Goal: Register for event/course

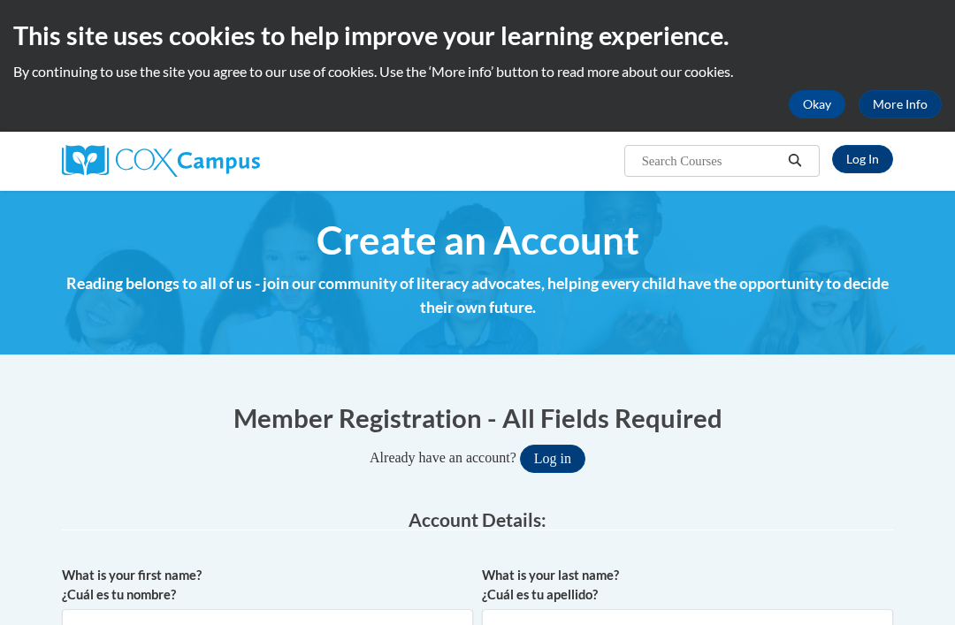
click at [821, 99] on button "Okay" at bounding box center [817, 104] width 57 height 28
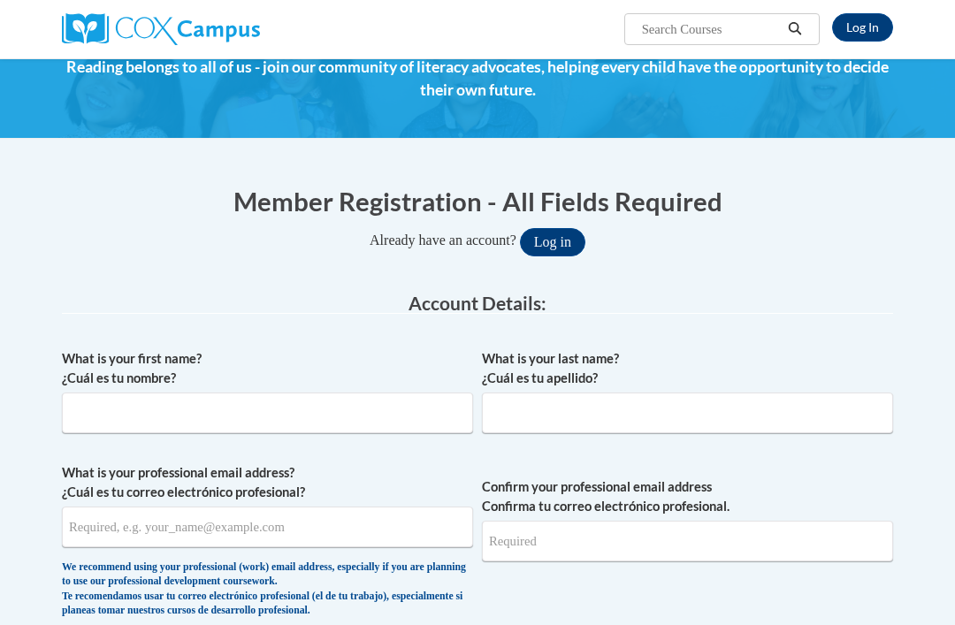
scroll to position [85, 0]
click at [155, 405] on input "What is your first name? ¿Cuál es tu nombre?" at bounding box center [267, 413] width 411 height 41
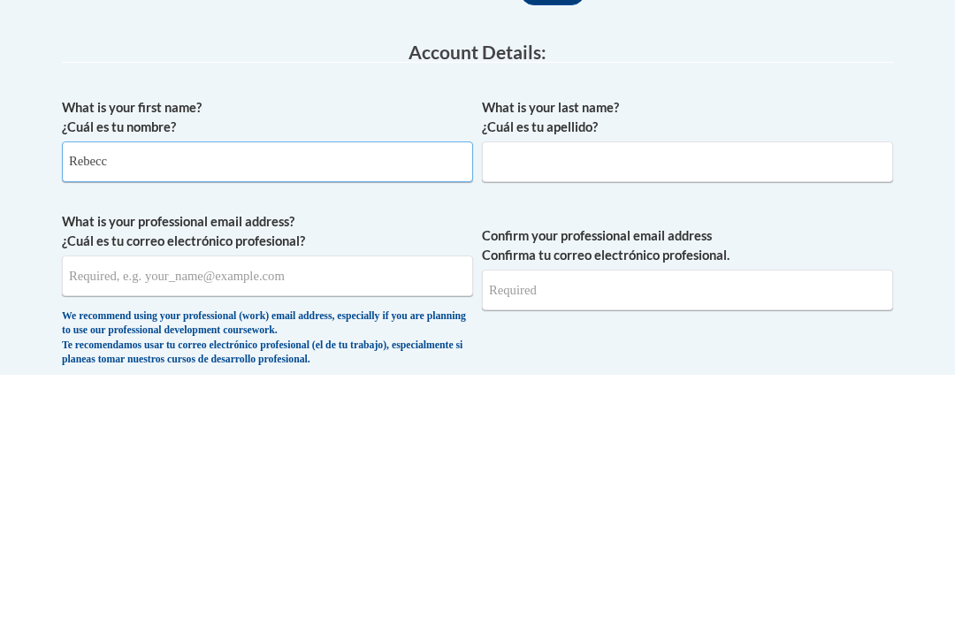
scroll to position [0, 0]
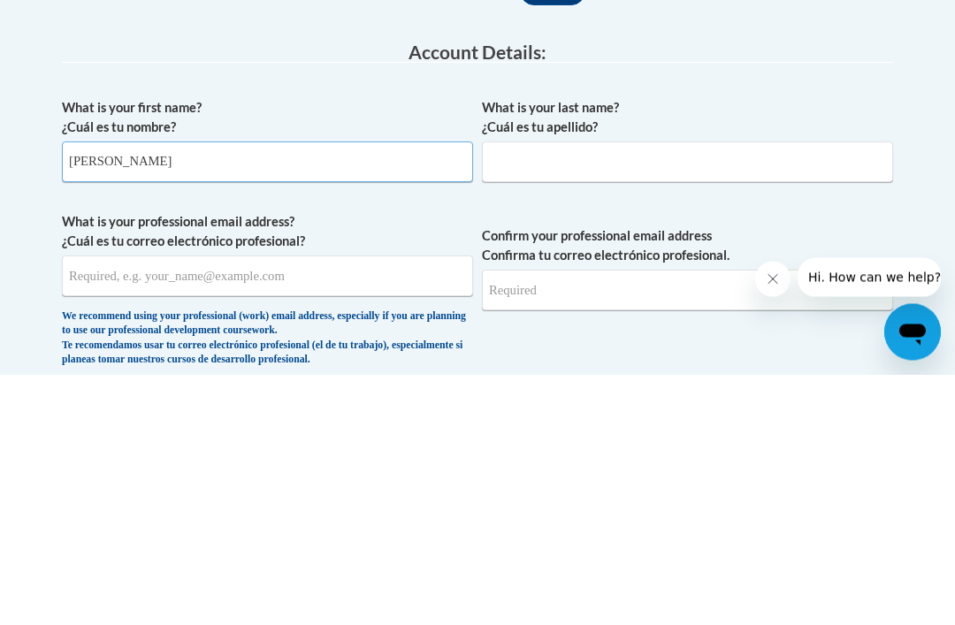
type input "[PERSON_NAME]"
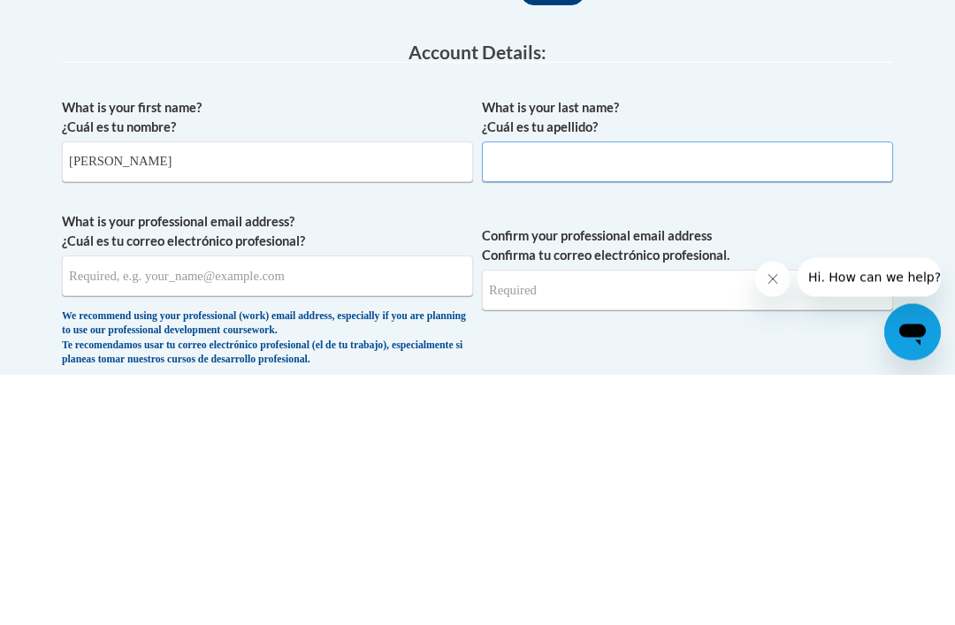
click at [611, 393] on input "What is your last name? ¿Cuál es tu apellido?" at bounding box center [687, 413] width 411 height 41
type input "Rose borough-[PERSON_NAME]"
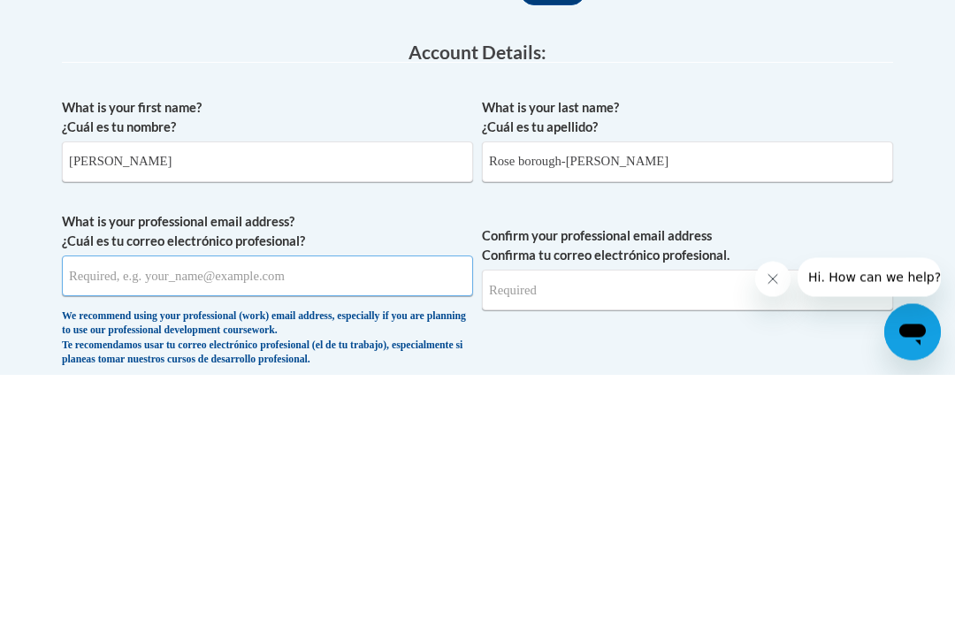
click at [279, 507] on input "What is your professional email address? ¿Cuál es tu correo electrónico profesi…" at bounding box center [267, 527] width 411 height 41
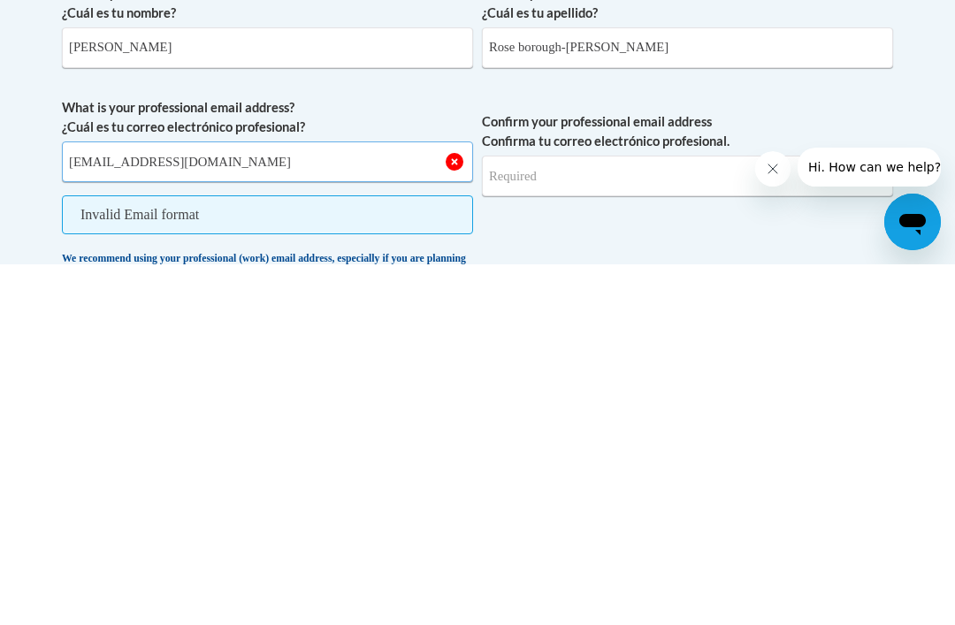
type input "rebecccaperkins40.rrp@gmail.com"
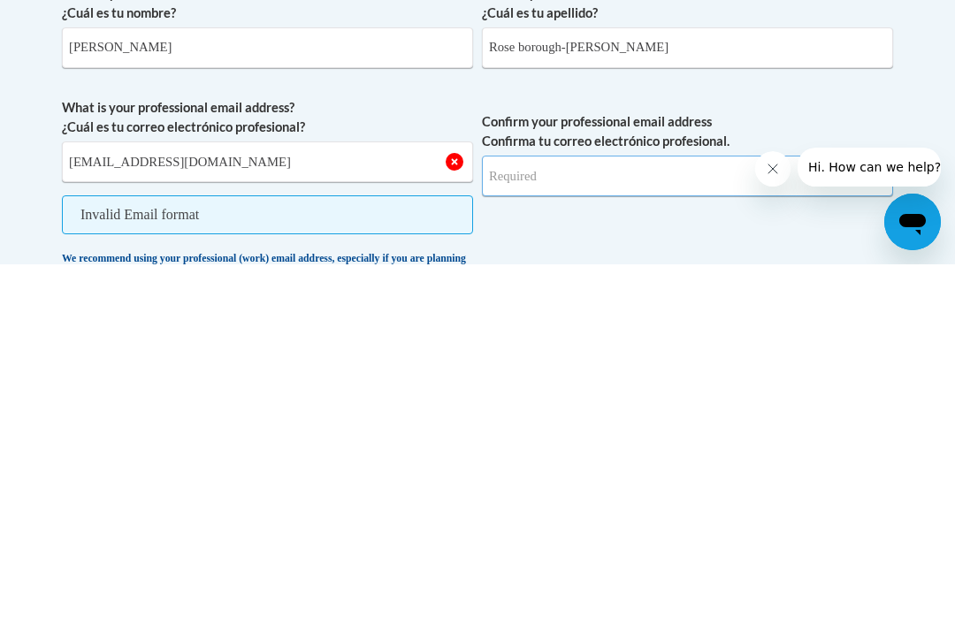
click at [623, 516] on input "Confirm your professional email address Confirma tu correo electrónico profesio…" at bounding box center [687, 536] width 411 height 41
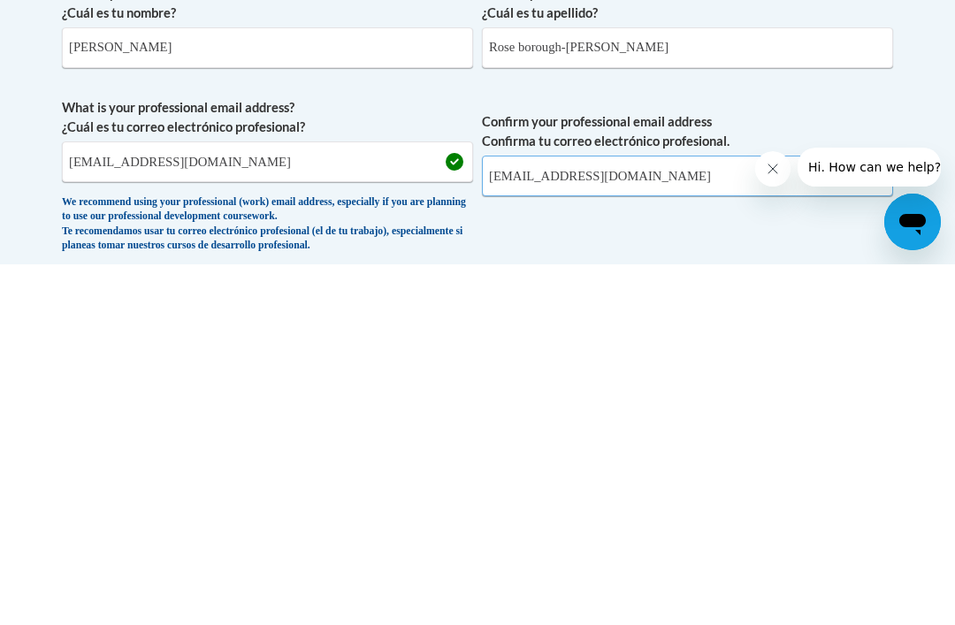
type input "[EMAIL_ADDRESS][DOMAIN_NAME]"
click at [662, 459] on span "Confirm your professional email address Confirma tu correo electrónico profesio…" at bounding box center [687, 541] width 411 height 164
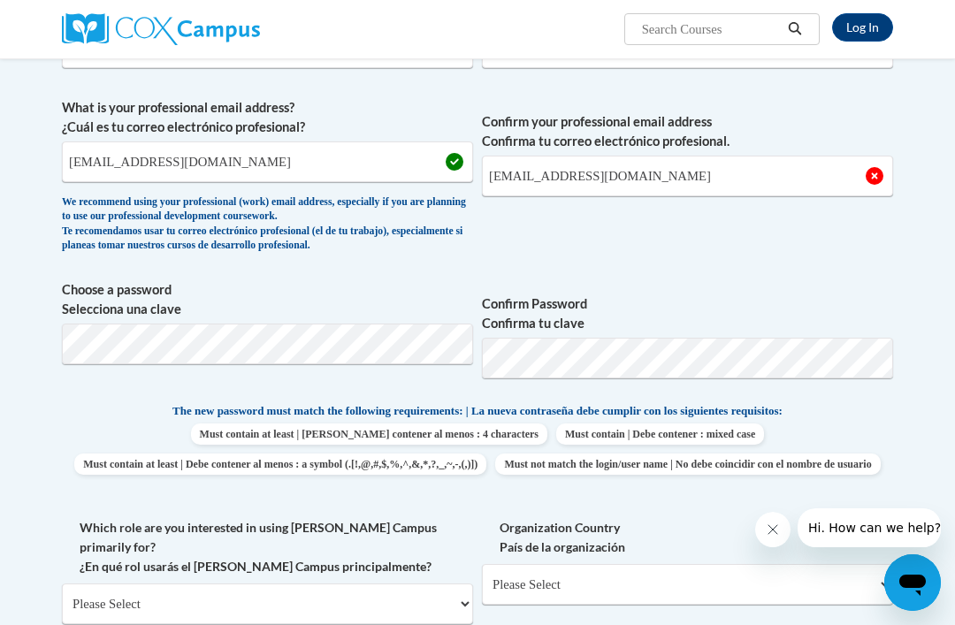
click at [928, 187] on body "Log In Search Search... Create an Account Reading belongs to all of us - join o…" at bounding box center [477, 598] width 955 height 2097
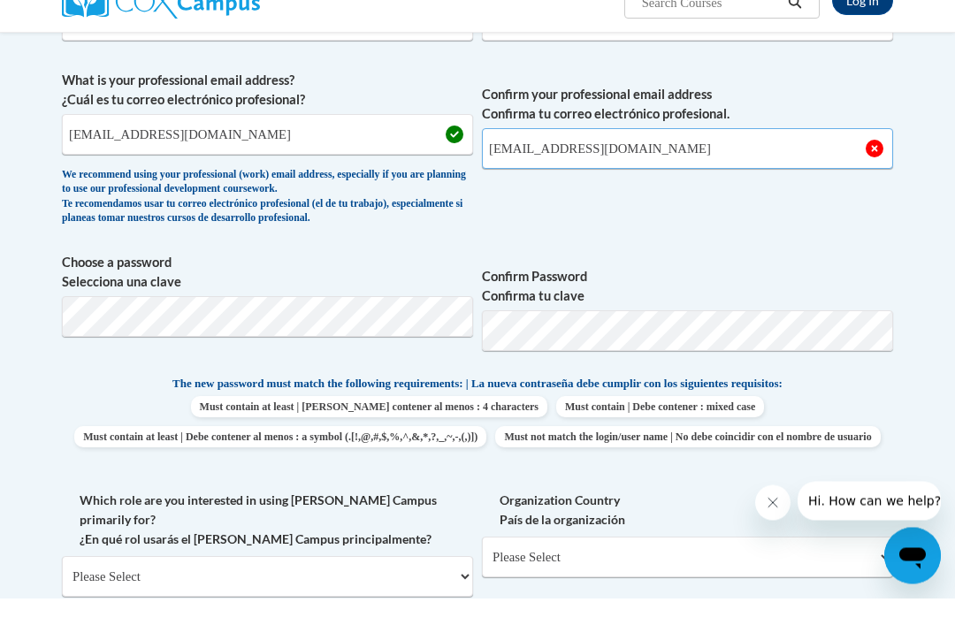
click at [786, 156] on input "[EMAIL_ADDRESS][DOMAIN_NAME]" at bounding box center [687, 176] width 411 height 41
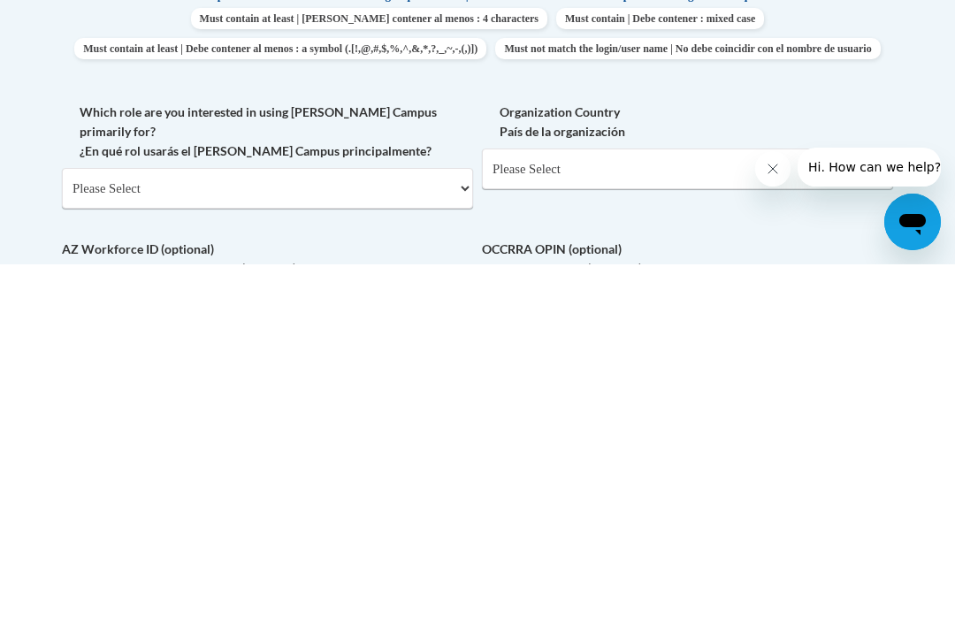
scroll to position [506, 0]
click at [451, 528] on select "Please Select College/University | Colegio/Universidad Community/Nonprofit Part…" at bounding box center [267, 548] width 411 height 41
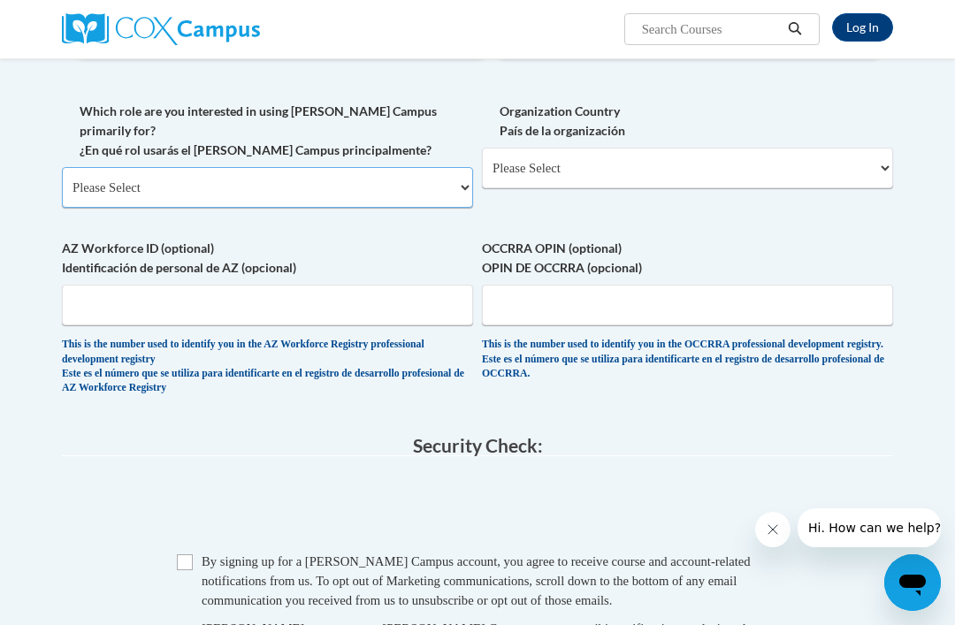
select select "fbf2d438-af2f-41f8-98f1-81c410e29de3"
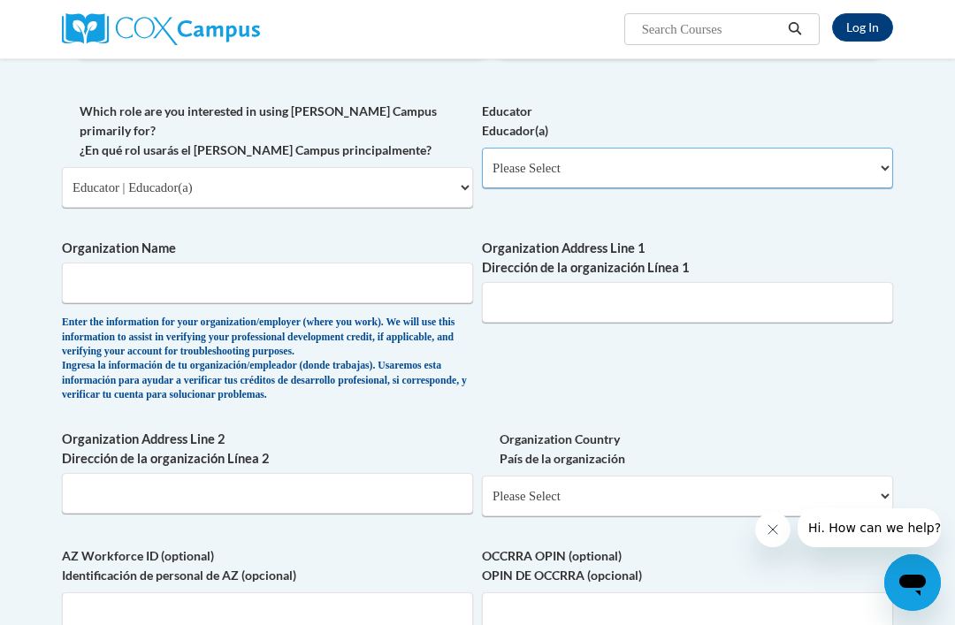
click at [863, 152] on select "Please Select Early Learning/Daycare Teacher/Family Home Care Provider | Maestr…" at bounding box center [687, 168] width 411 height 41
select select "5e2af403-4f2c-4e49-a02f-103e55d7b75b"
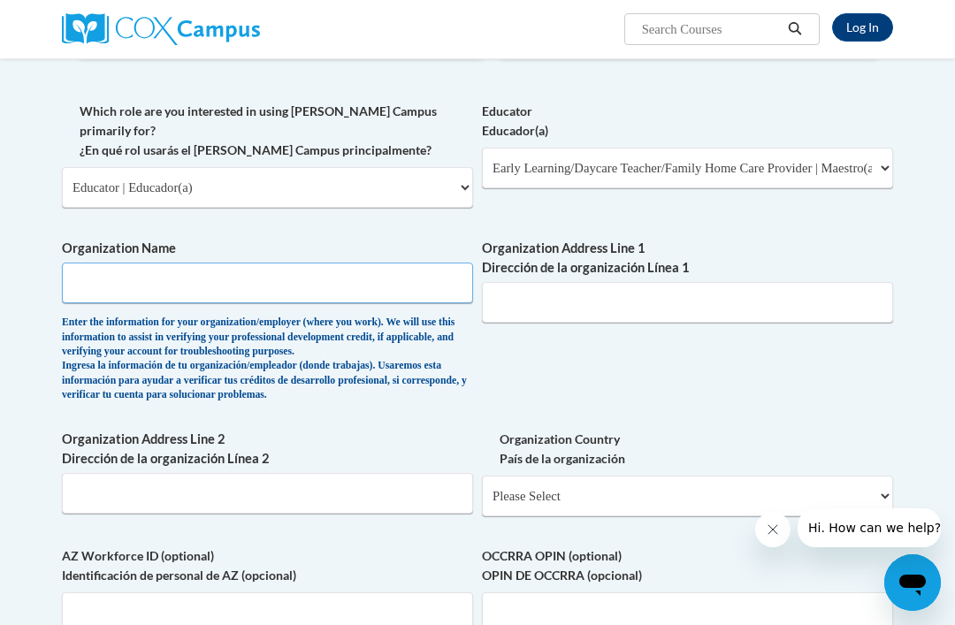
click at [424, 263] on input "Organization Name" at bounding box center [267, 283] width 411 height 41
type input "Bright Horizons"
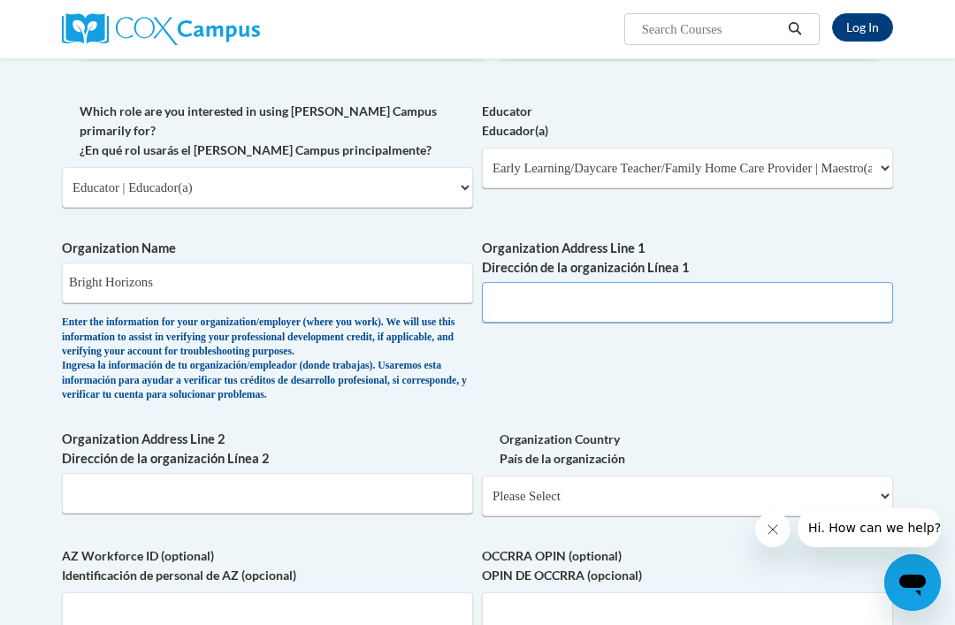
click at [612, 282] on input "Organization Address Line 1 Dirección de la organización Línea 1" at bounding box center [687, 302] width 411 height 41
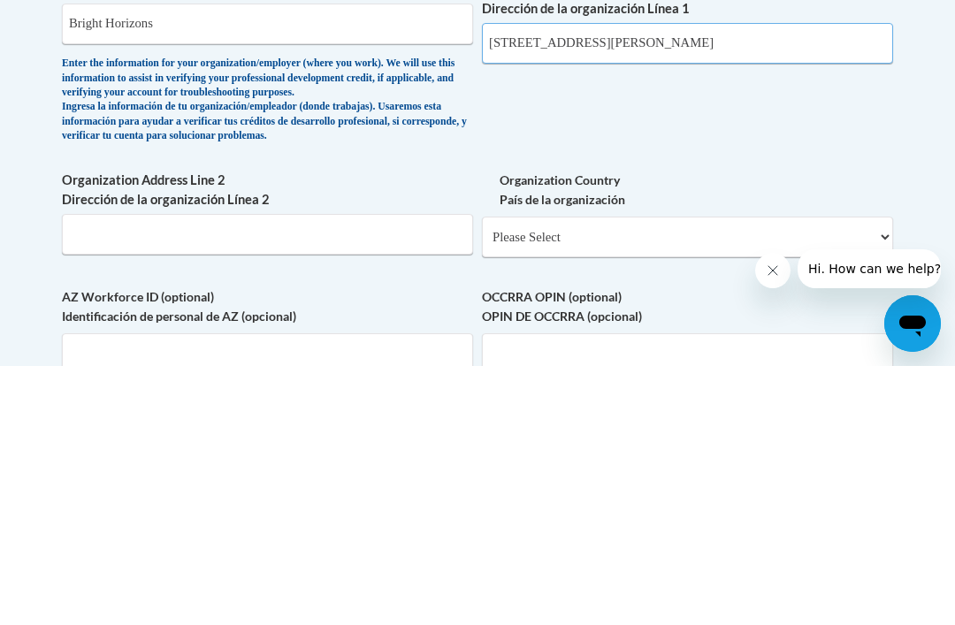
type input "[STREET_ADDRESS][PERSON_NAME]"
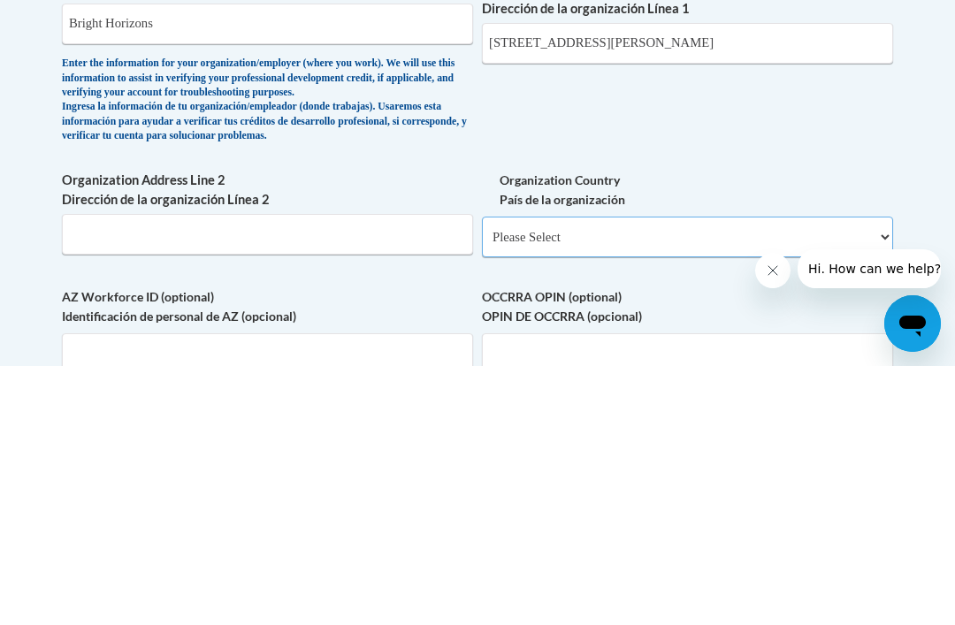
click at [874, 476] on select "Please Select United States | Estados Unidos Outside of the United States | Fue…" at bounding box center [687, 496] width 411 height 41
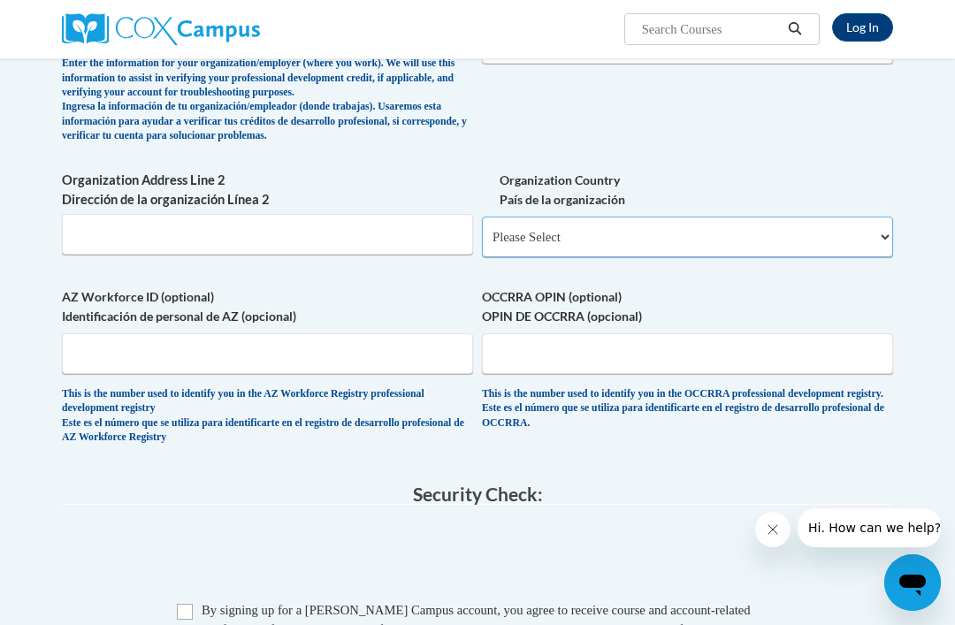
select select "ad49bcad-a171-4b2e-b99c-48b446064914"
select select
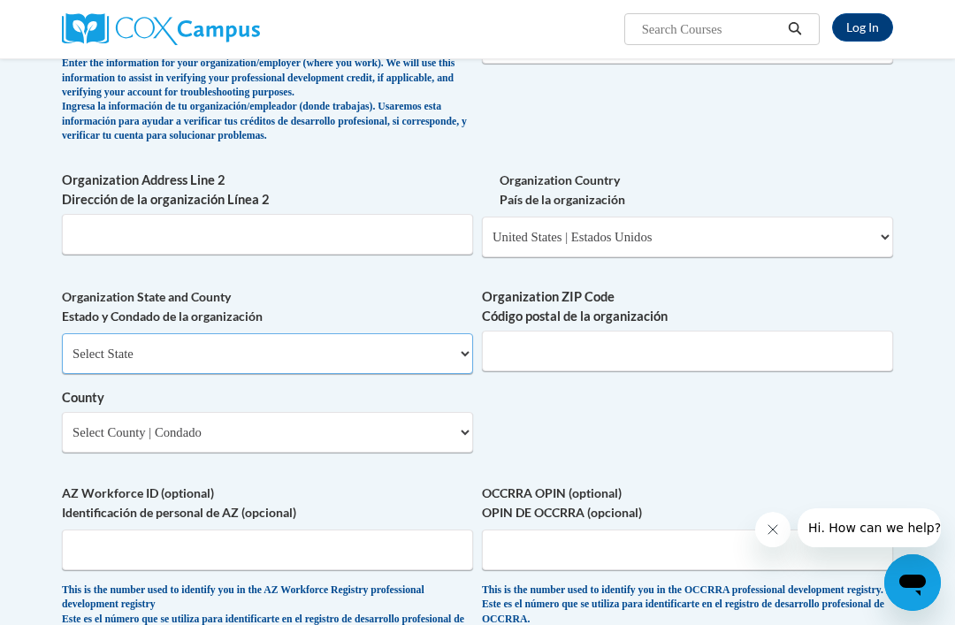
click at [368, 333] on select "Select State Alabama Alaska Arizona Arkansas California Colorado Connecticut De…" at bounding box center [267, 353] width 411 height 41
select select "[US_STATE]"
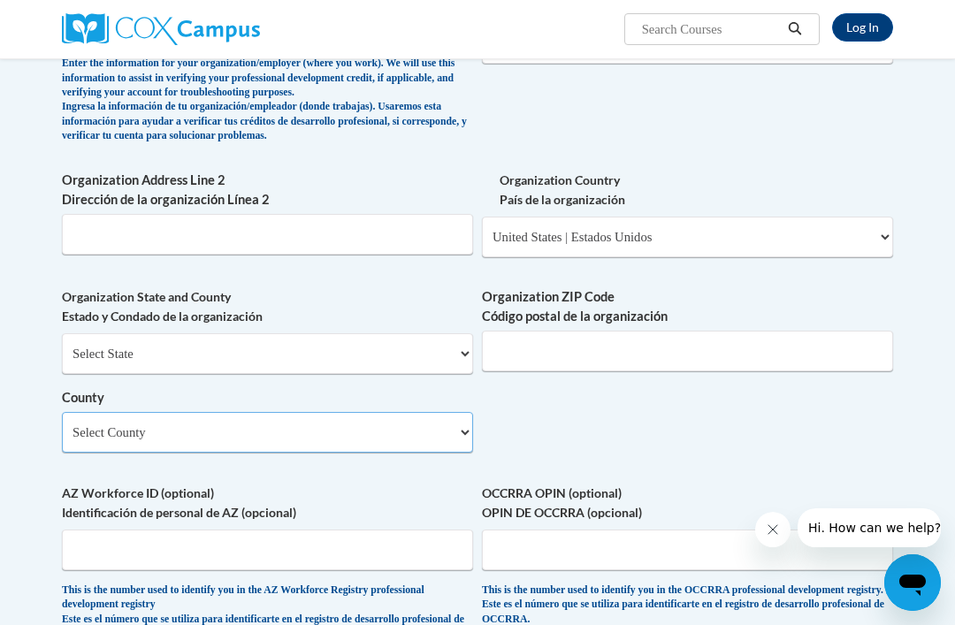
click at [450, 412] on select "Select County Appling Atkinson Bacon Baker Baldwin Banks Barrow Bartow Ben Hill…" at bounding box center [267, 432] width 411 height 41
select select "Miller"
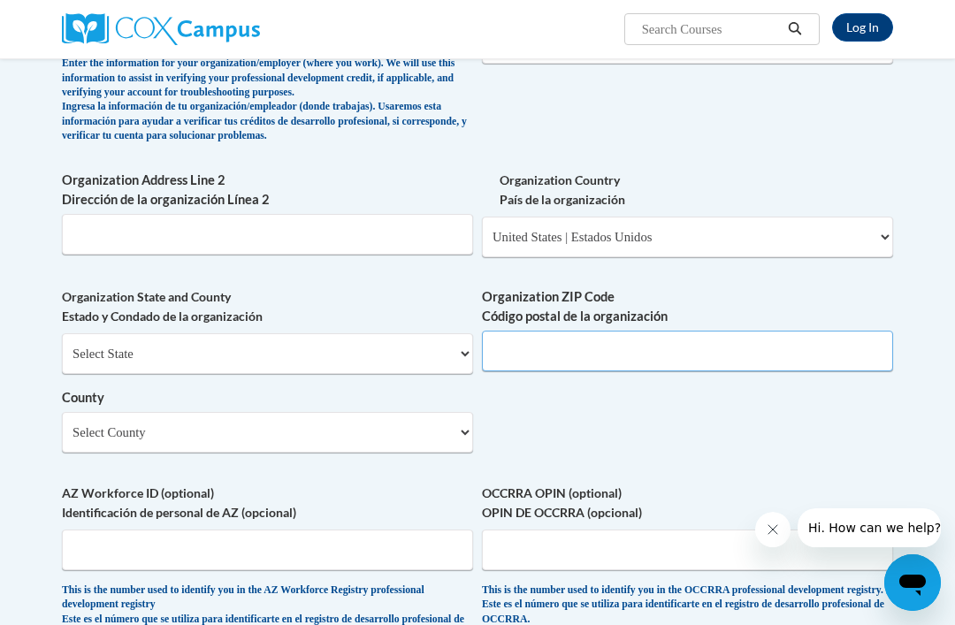
click at [859, 331] on input "Organization ZIP Code Código postal de la organización" at bounding box center [687, 351] width 411 height 41
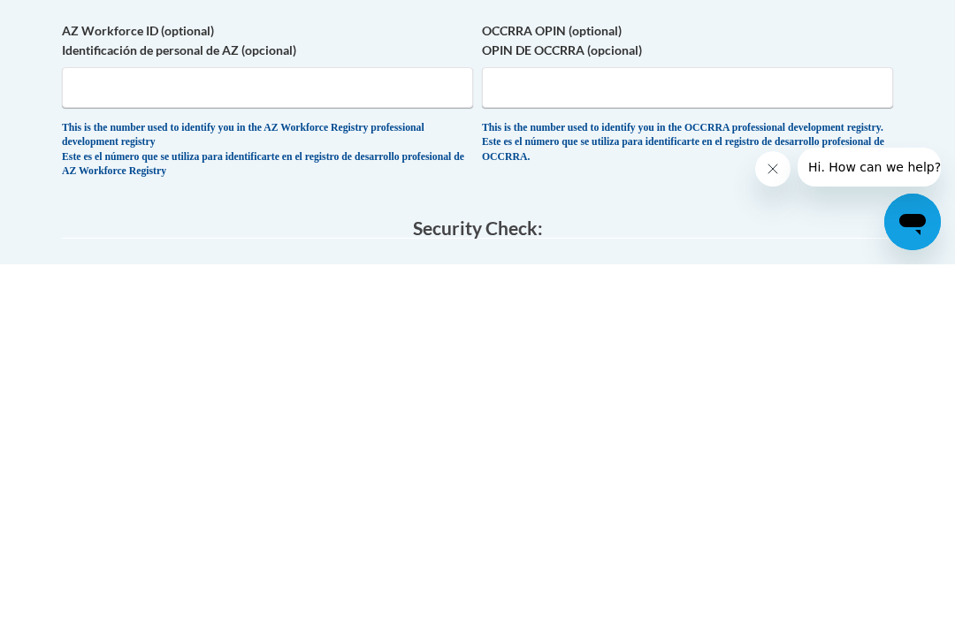
scroll to position [1229, 0]
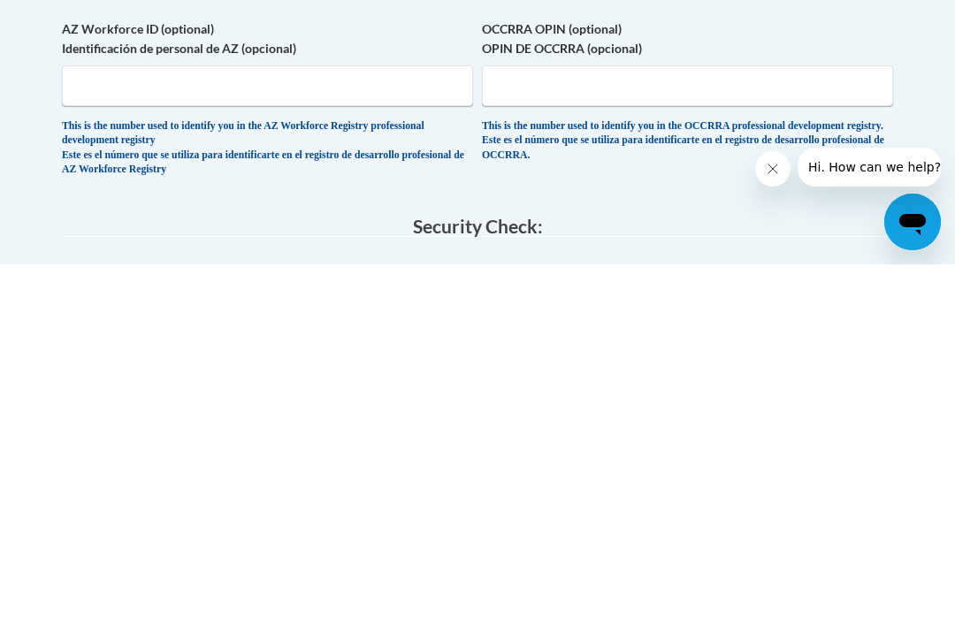
type input "39838"
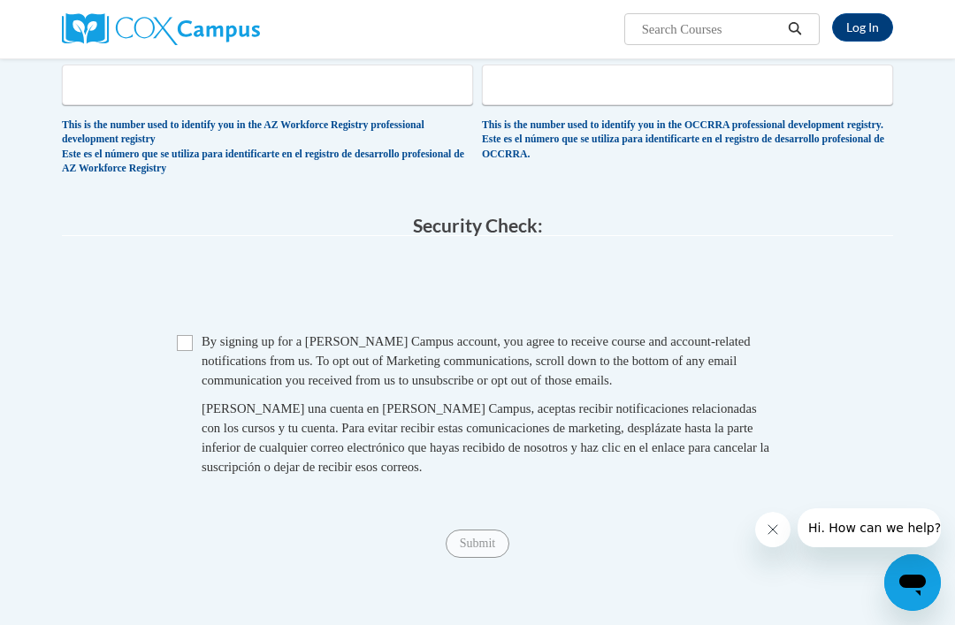
click at [186, 335] on input "Checkbox" at bounding box center [185, 343] width 16 height 16
checkbox input "true"
click at [474, 535] on span "Submit" at bounding box center [478, 542] width 64 height 14
click at [479, 530] on div "Submit Submit" at bounding box center [477, 544] width 831 height 28
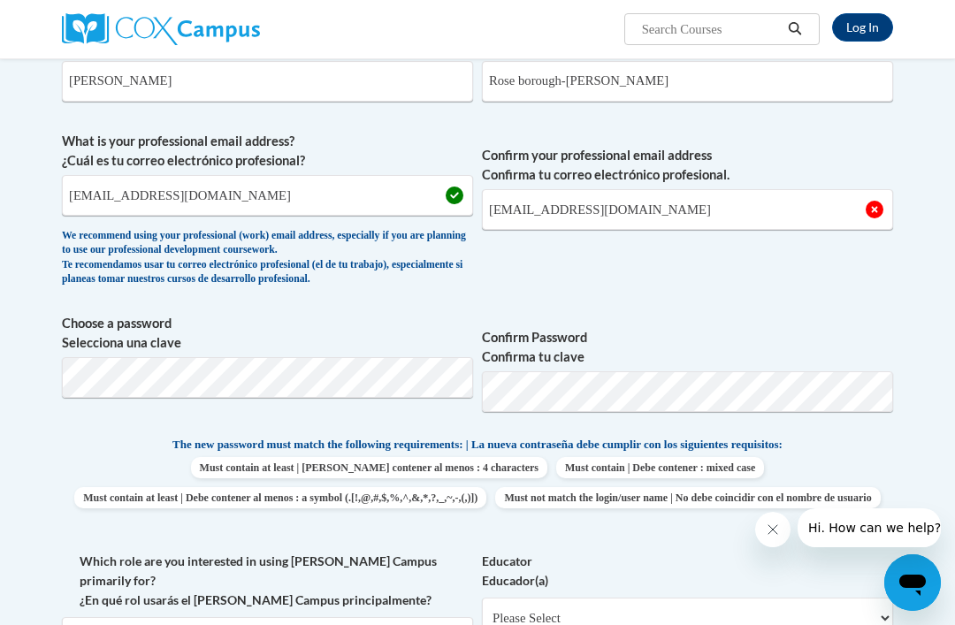
scroll to position [416, 0]
click at [705, 207] on input "[EMAIL_ADDRESS][DOMAIN_NAME]" at bounding box center [687, 210] width 411 height 41
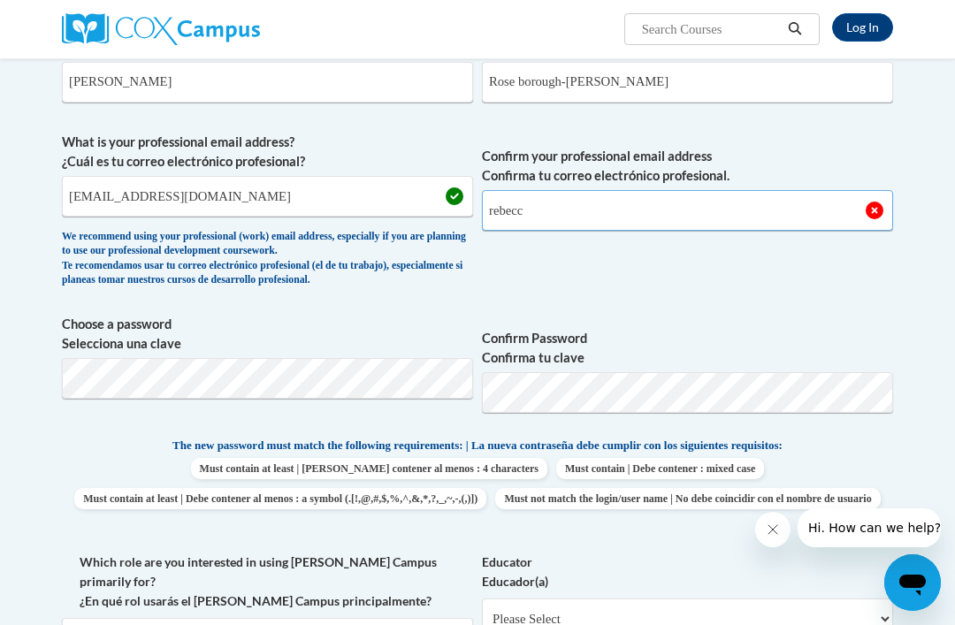
type input "rebecc"
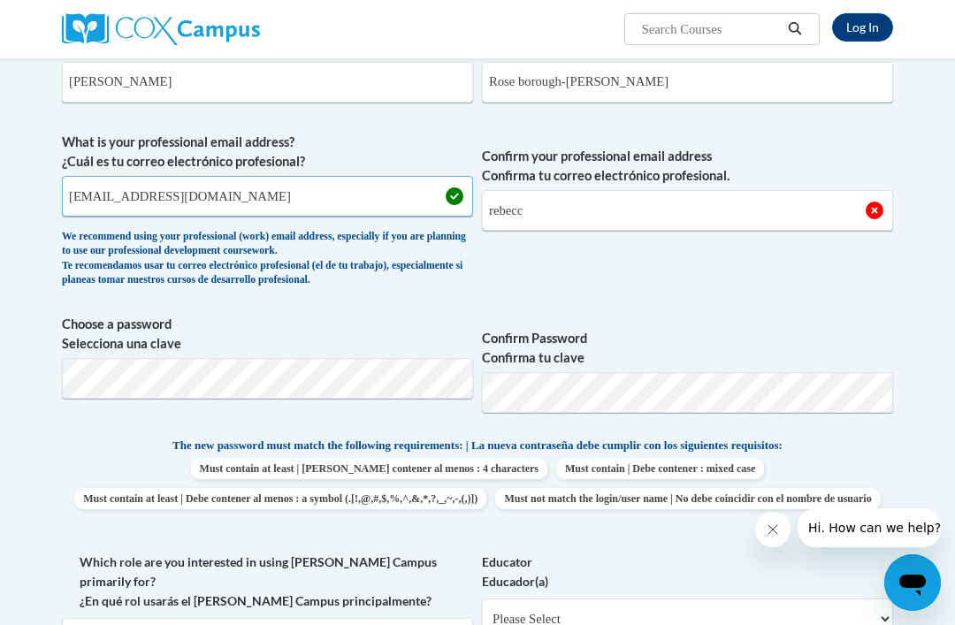
click at [100, 198] on input "rebecccaperkins40.rrp@gmail.com" at bounding box center [267, 196] width 411 height 41
click at [98, 182] on input "rebecccaperkins40.rrp@gmail.com" at bounding box center [267, 196] width 411 height 41
click at [106, 188] on input "rebecccaperkins40.rrp@gmail.com" at bounding box center [267, 196] width 411 height 41
click at [92, 196] on input "rebecccaperkins40.rrp@gmail.com" at bounding box center [267, 196] width 411 height 41
type input "[EMAIL_ADDRESS][DOMAIN_NAME]"
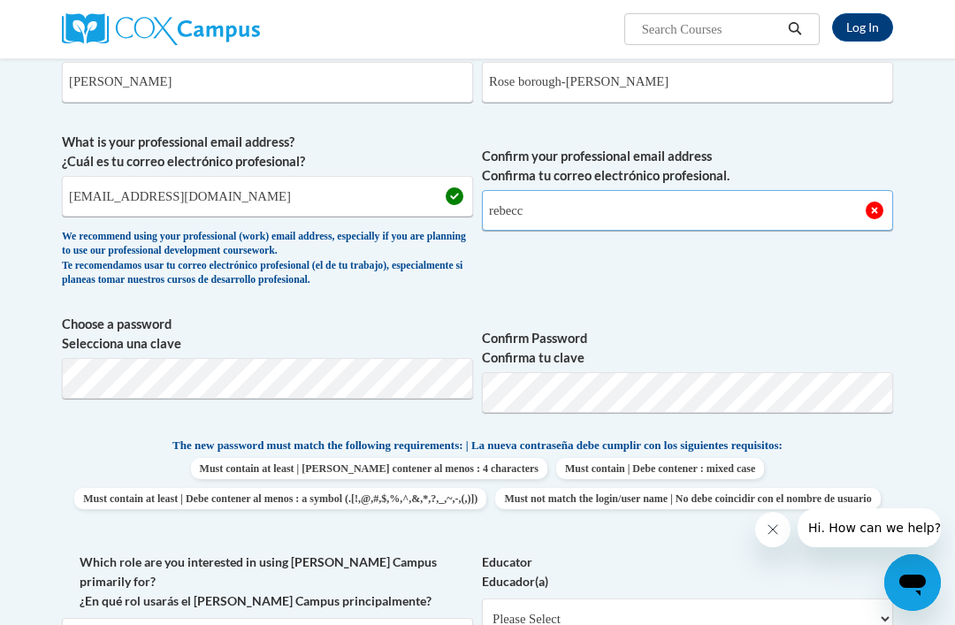
click at [537, 210] on input "rebecc" at bounding box center [687, 210] width 411 height 41
type input "[EMAIL_ADDRESS][DOMAIN_NAME]"
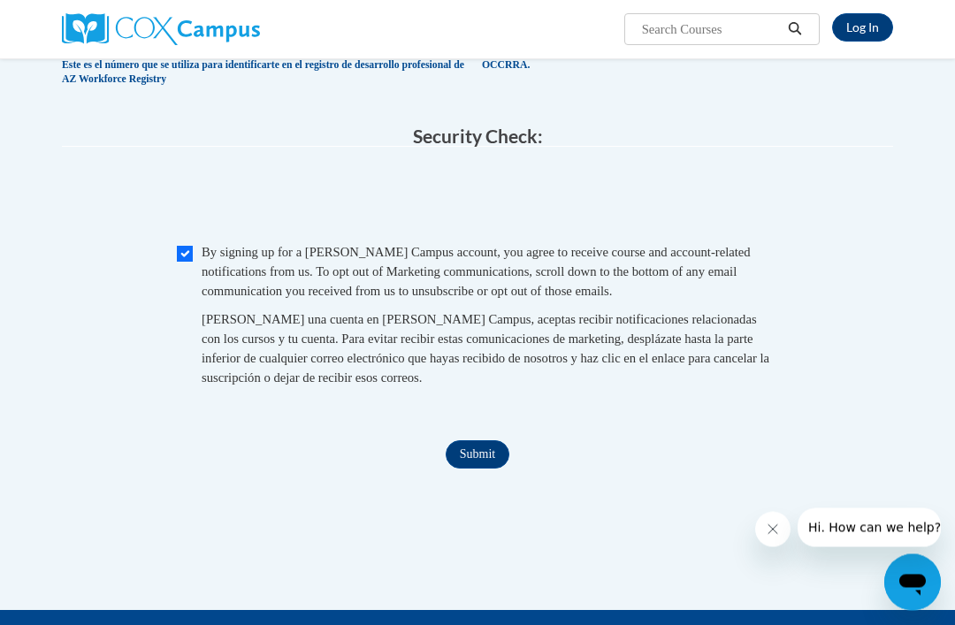
scroll to position [1680, 0]
click at [477, 440] on input "Submit" at bounding box center [478, 454] width 64 height 28
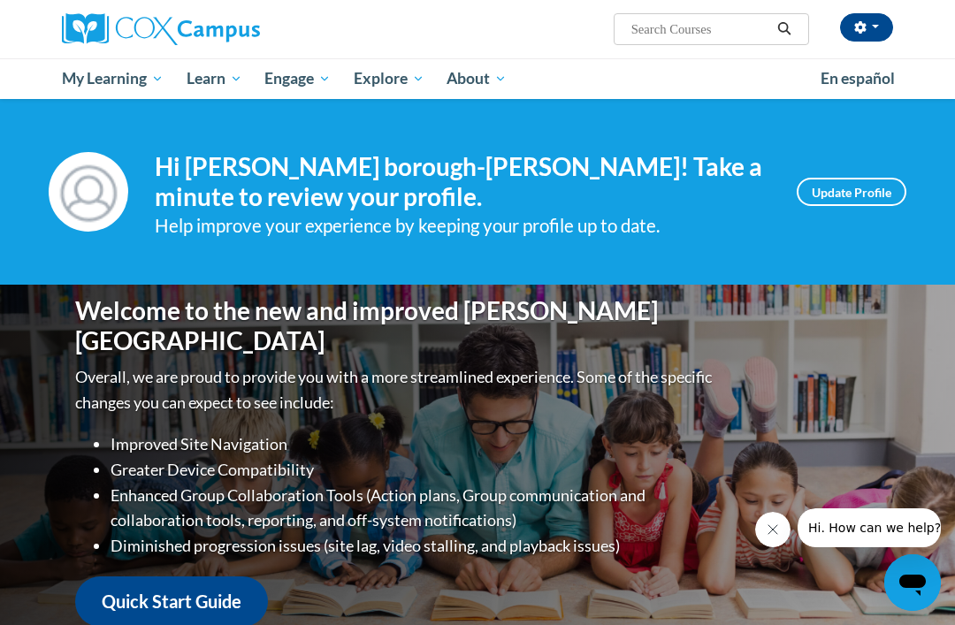
click at [864, 186] on link "Update Profile" at bounding box center [852, 192] width 110 height 28
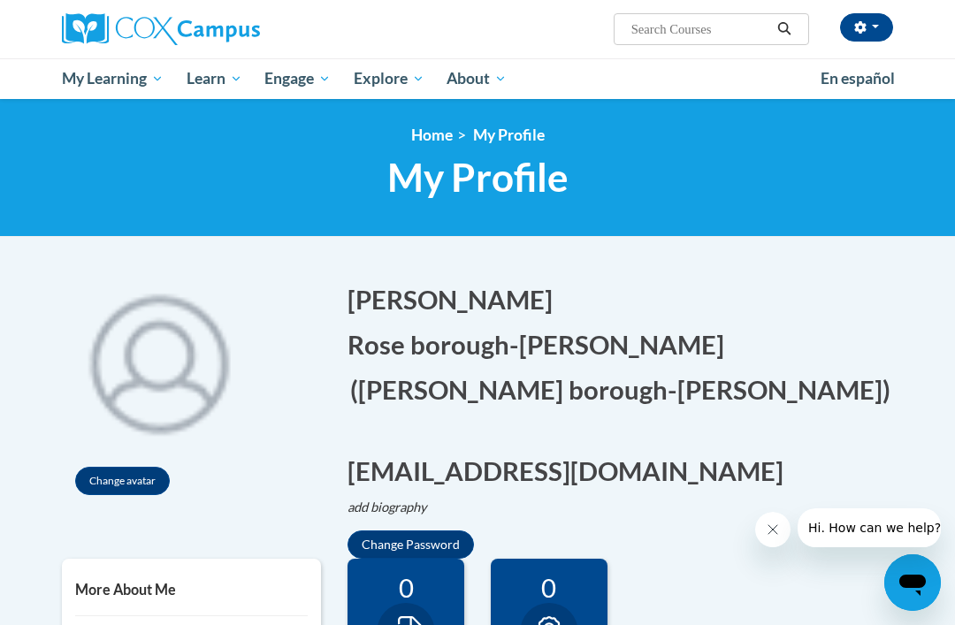
click at [0, 0] on span "All Courses" at bounding box center [0, 0] width 0 height 0
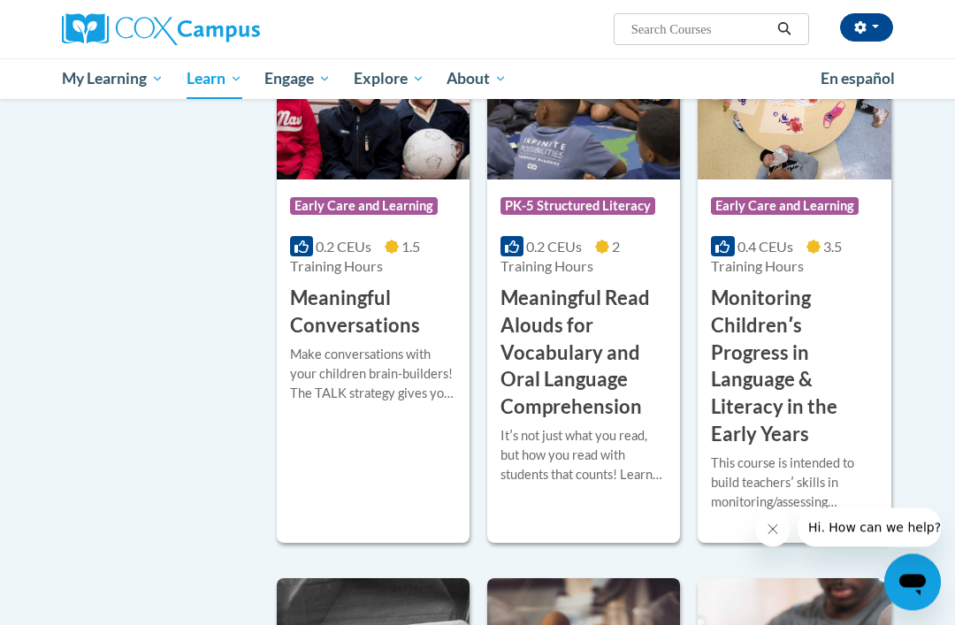
scroll to position [2986, 0]
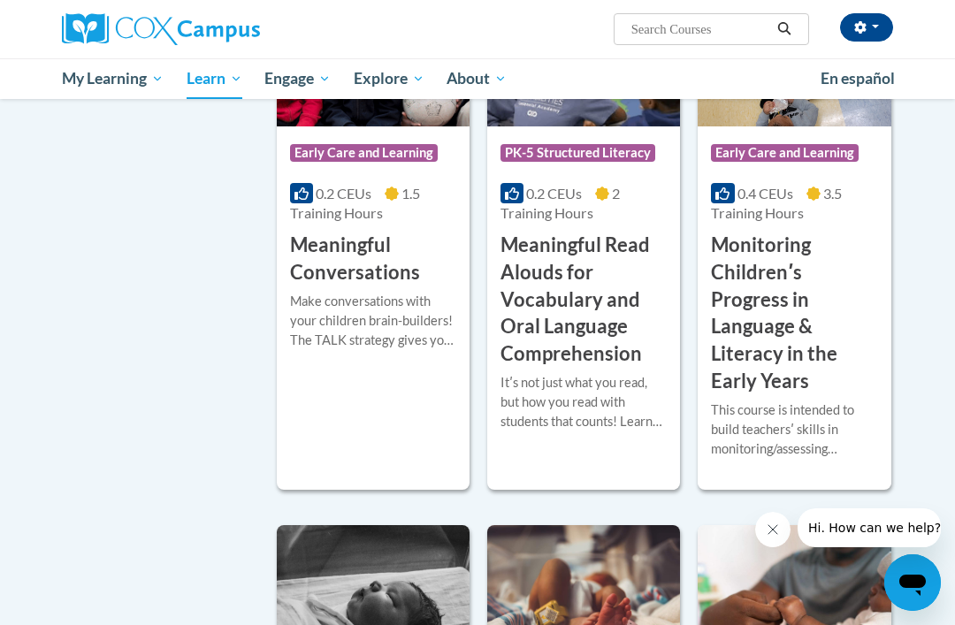
click at [834, 233] on h3 "Monitoring Childrenʹs Progress in Language & Literacy in the Early Years" at bounding box center [794, 314] width 166 height 164
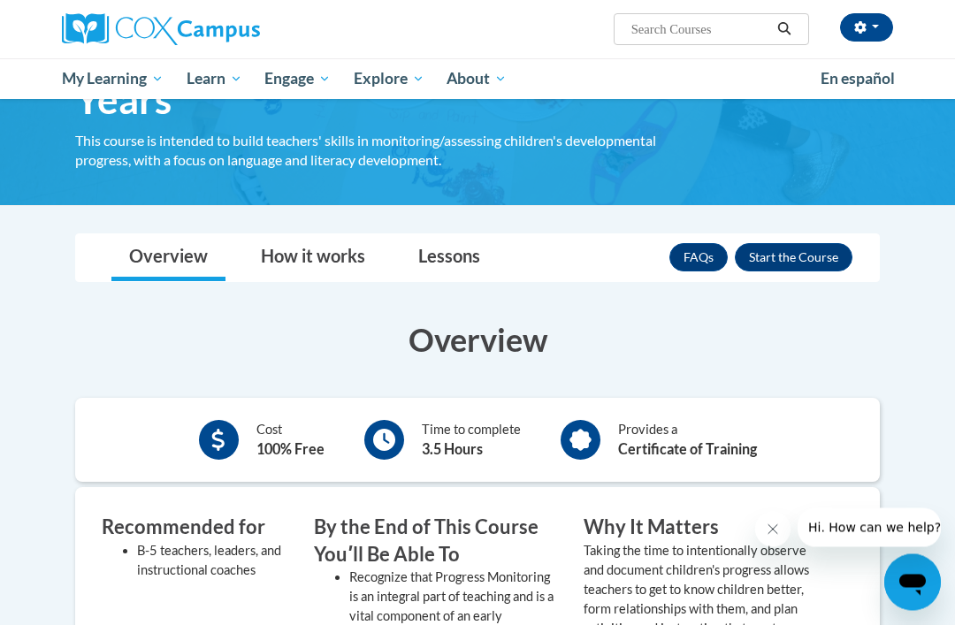
scroll to position [200, 0]
click at [804, 256] on button "Enroll" at bounding box center [794, 257] width 118 height 28
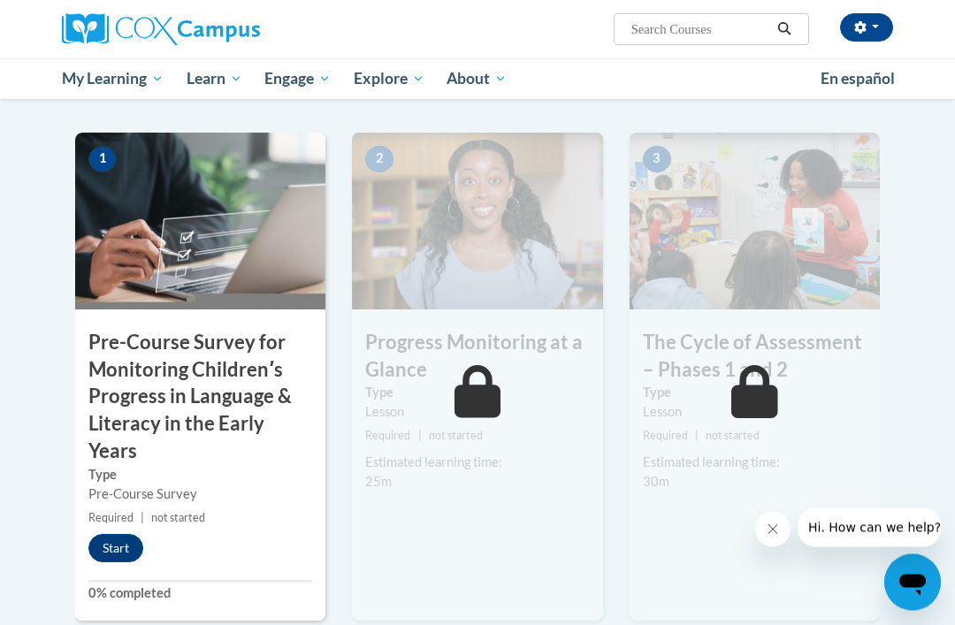
scroll to position [417, 0]
click at [122, 540] on button "Start" at bounding box center [115, 548] width 55 height 28
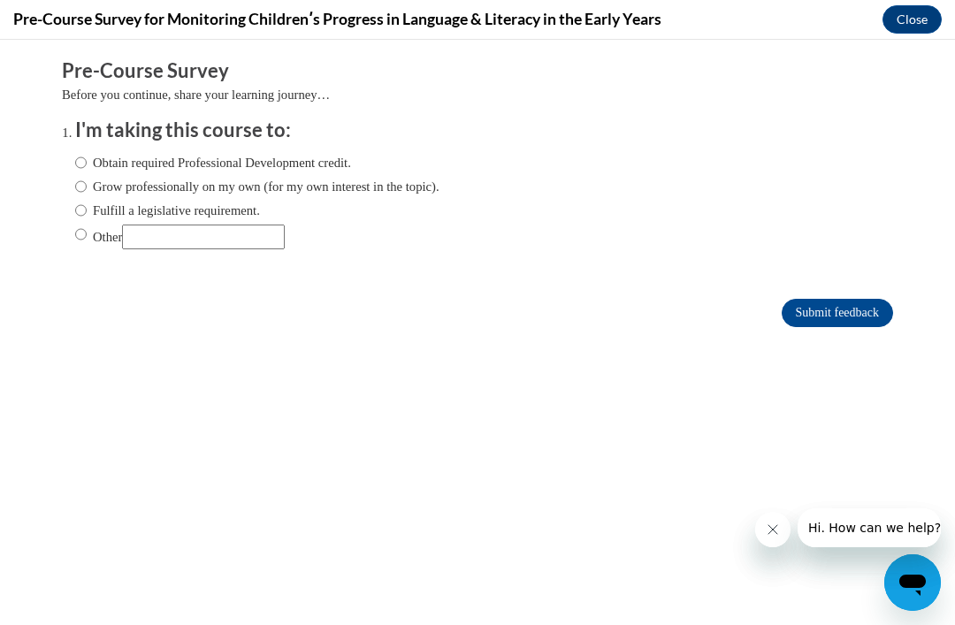
scroll to position [0, 0]
click at [86, 157] on input "Obtain required Professional Development credit." at bounding box center [80, 162] width 11 height 19
radio input "true"
click at [858, 309] on input "Submit feedback" at bounding box center [837, 313] width 111 height 28
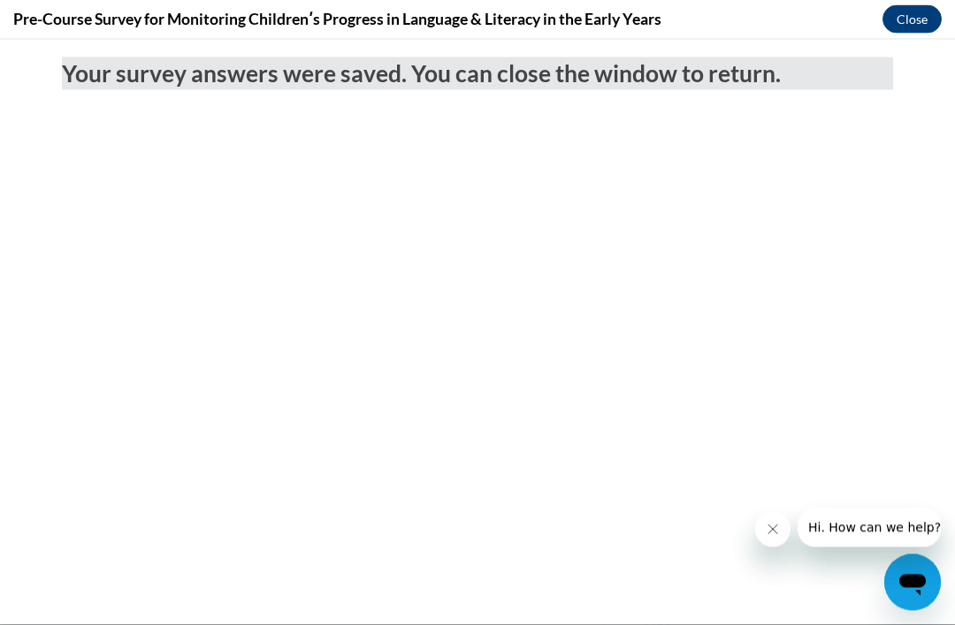
scroll to position [764, 0]
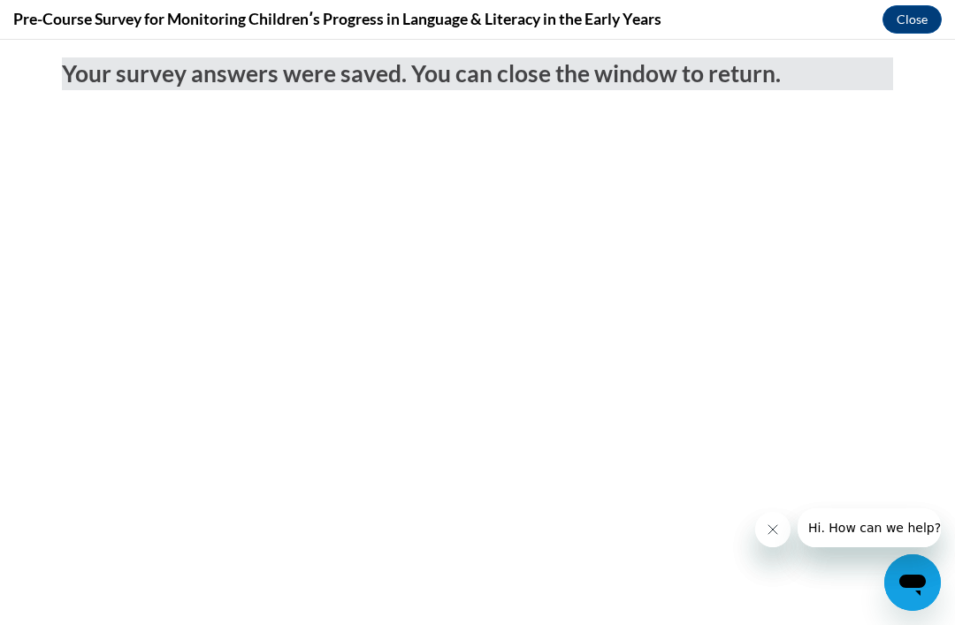
click at [925, 12] on button "Close" at bounding box center [911, 19] width 59 height 28
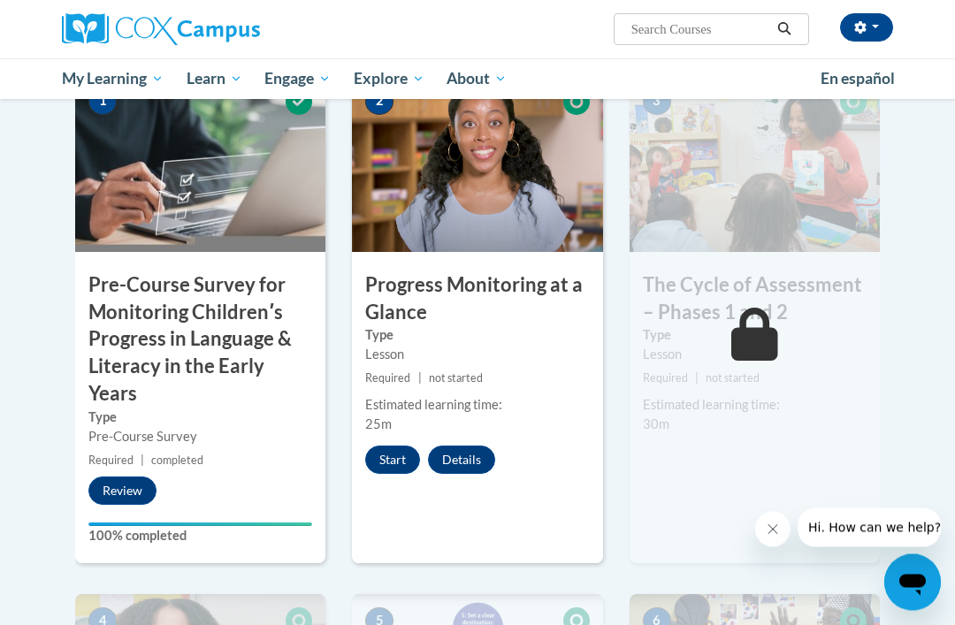
scroll to position [443, 0]
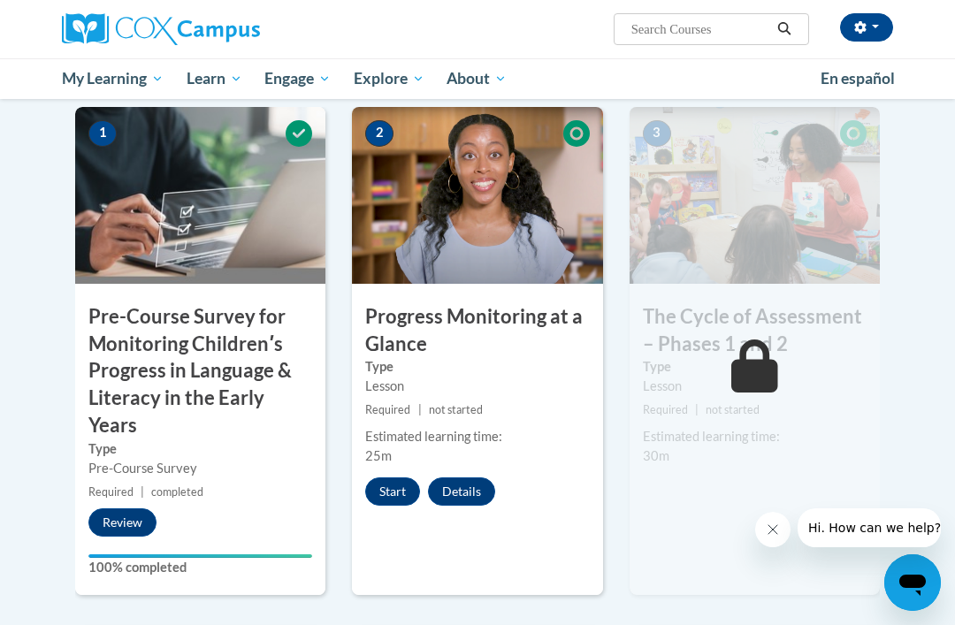
click at [515, 333] on h3 "Progress Monitoring at a Glance" at bounding box center [477, 330] width 250 height 55
click at [389, 477] on button "Start" at bounding box center [392, 491] width 55 height 28
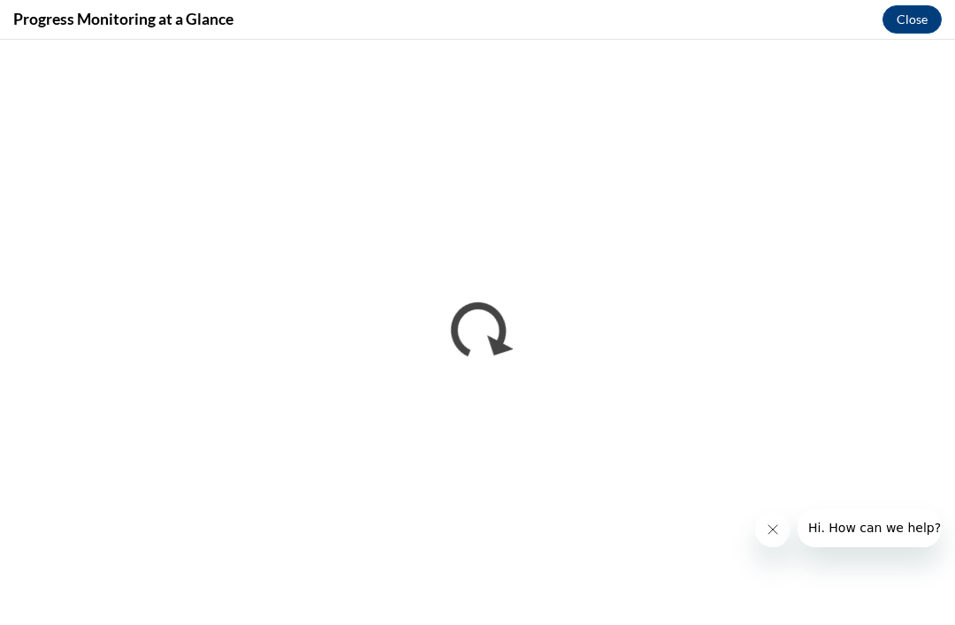
scroll to position [0, 0]
click at [771, 539] on button "Close message from company" at bounding box center [772, 529] width 35 height 35
